Goal: Use online tool/utility: Utilize a website feature to perform a specific function

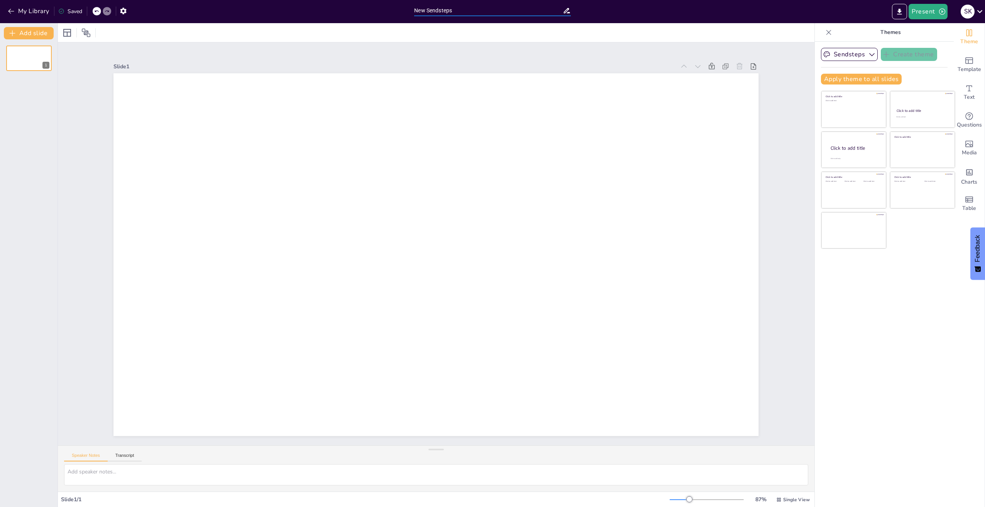
drag, startPoint x: 538, startPoint y: 7, endPoint x: 534, endPoint y: 7, distance: 3.9
click at [537, 7] on input "New Sendsteps" at bounding box center [488, 10] width 148 height 11
drag, startPoint x: 472, startPoint y: 11, endPoint x: 356, endPoint y: 5, distance: 116.7
click at [356, 4] on div "My Library Saved New Sendsteps Present S K" at bounding box center [492, 11] width 985 height 23
type input "r"
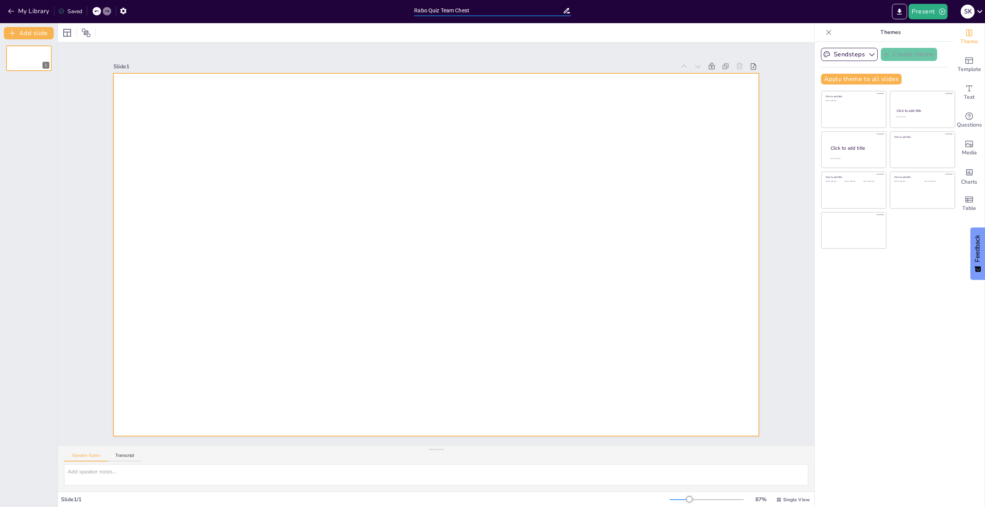
type input "Rabo Quiz Team Chest"
click at [869, 52] on icon "button" at bounding box center [872, 55] width 8 height 8
click at [936, 71] on div "Sendsteps Create theme Sendsteps Themes Sendsteps Apply theme to all slides Cli…" at bounding box center [884, 69] width 127 height 43
drag, startPoint x: 827, startPoint y: 27, endPoint x: 817, endPoint y: 31, distance: 10.9
click at [827, 29] on div at bounding box center [828, 32] width 12 height 12
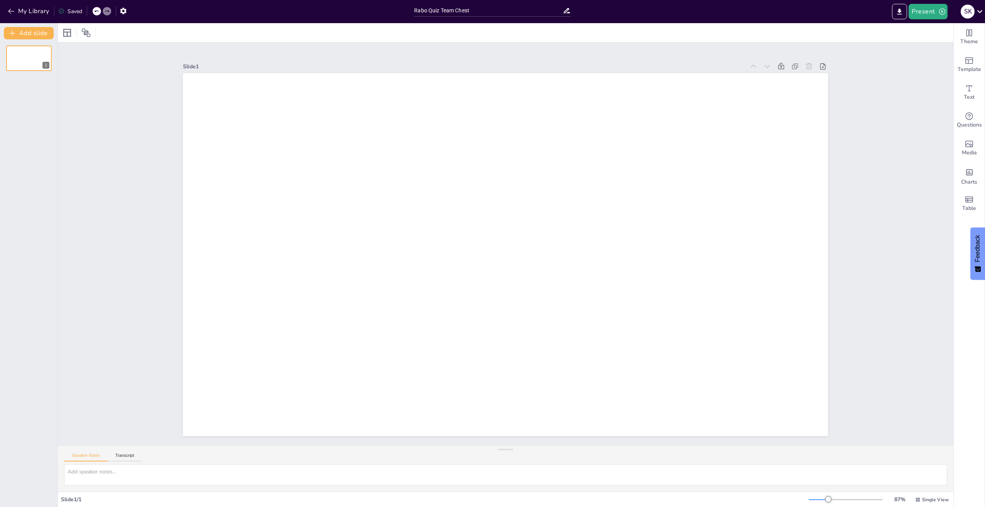
click at [5, 15] on div "My Library Saved" at bounding box center [65, 11] width 130 height 14
click at [8, 13] on icon "button" at bounding box center [11, 11] width 8 height 8
